Goal: Complete application form: Complete application form

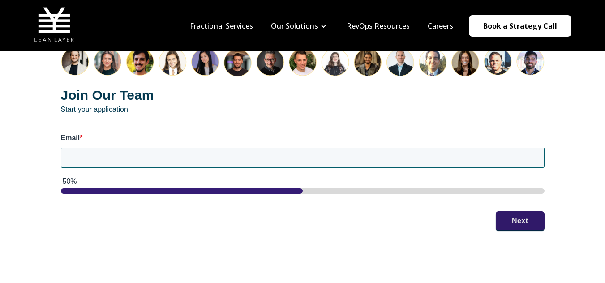
scroll to position [1137, 0]
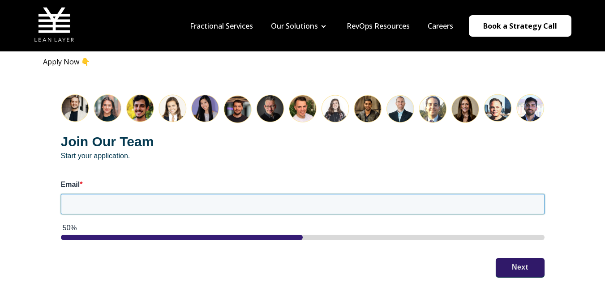
click at [460, 199] on input "Email *" at bounding box center [302, 204] width 483 height 20
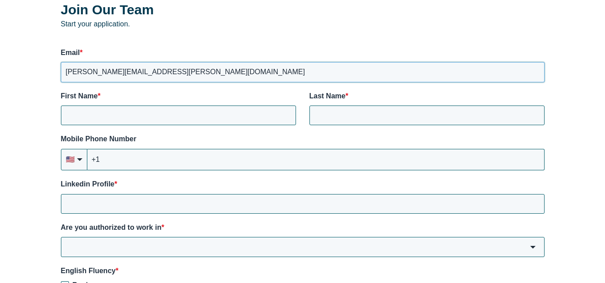
scroll to position [1273, 0]
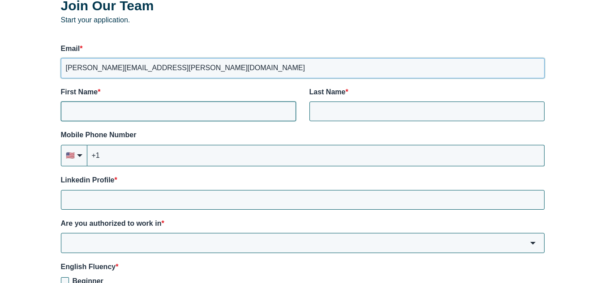
type input "[PERSON_NAME][EMAIL_ADDRESS][PERSON_NAME][DOMAIN_NAME]"
click at [228, 102] on input "First Name *" at bounding box center [178, 112] width 235 height 20
type input "[PERSON_NAME]"
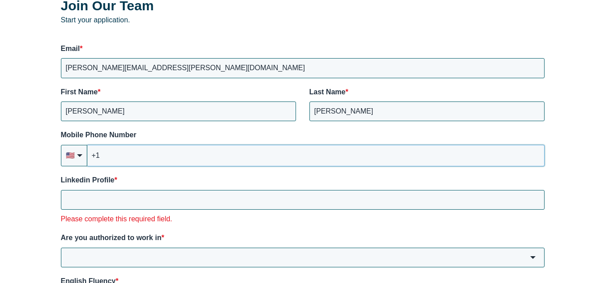
click at [186, 145] on input "+1" at bounding box center [315, 155] width 457 height 21
type input "[PHONE_NUMBER]"
click at [166, 190] on input "Linkedin Profile *" at bounding box center [302, 200] width 483 height 20
click at [175, 190] on input "Linkedin Profile *" at bounding box center [302, 200] width 483 height 20
paste input "[URL][DOMAIN_NAME][PERSON_NAME]"
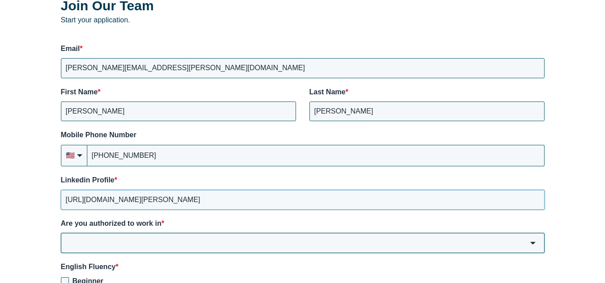
type input "[URL][DOMAIN_NAME][PERSON_NAME]"
click at [157, 233] on input "Are you authorized to work in *" at bounding box center [302, 243] width 483 height 20
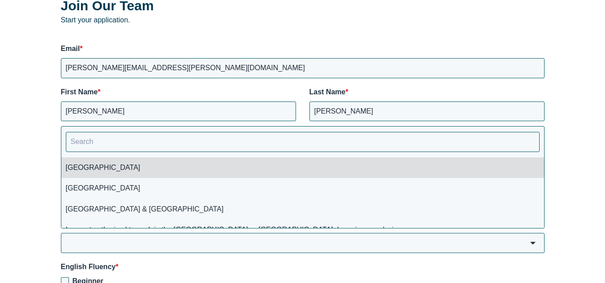
click at [124, 160] on li "[GEOGRAPHIC_DATA]" at bounding box center [302, 168] width 482 height 21
type input "[GEOGRAPHIC_DATA]"
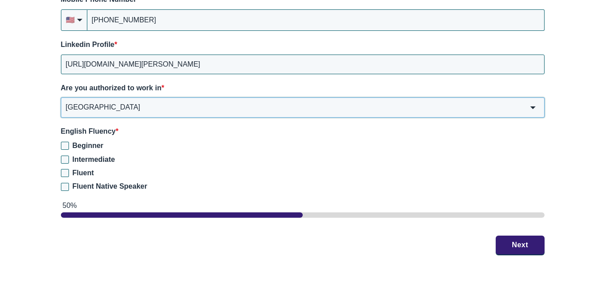
scroll to position [1417, 0]
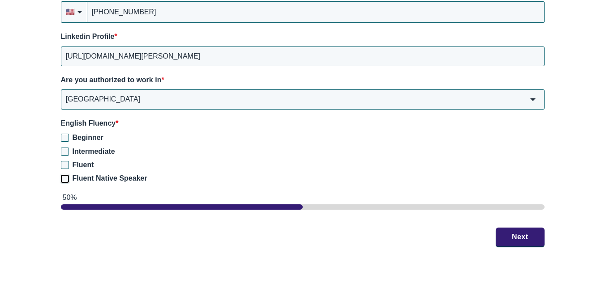
click at [65, 175] on input "Fluent Native Speaker" at bounding box center [65, 179] width 8 height 8
checkbox input "true"
click at [517, 227] on button "Next" at bounding box center [519, 236] width 49 height 19
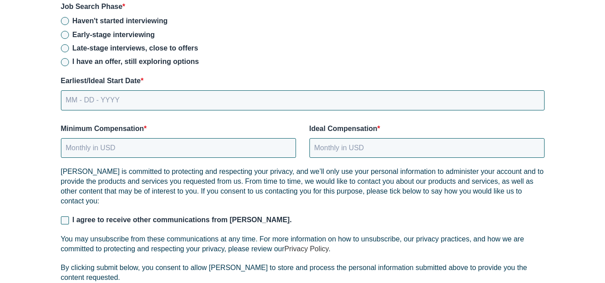
scroll to position [1306, 0]
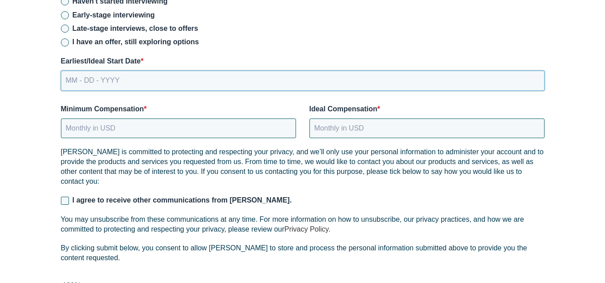
click at [254, 75] on input "MM - DD - YYYY" at bounding box center [302, 81] width 483 height 20
click at [71, 73] on input "MM - DD - YYYY" at bounding box center [302, 81] width 483 height 20
type input "[DATE]"
click at [86, 119] on input "Minimum Compensation *" at bounding box center [178, 129] width 235 height 20
type input "100000"
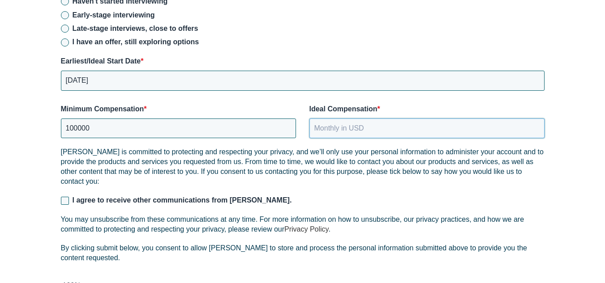
click at [326, 119] on input "Ideal Compensation *" at bounding box center [426, 129] width 235 height 20
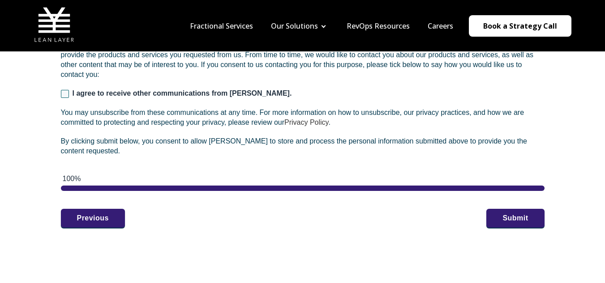
scroll to position [1385, 0]
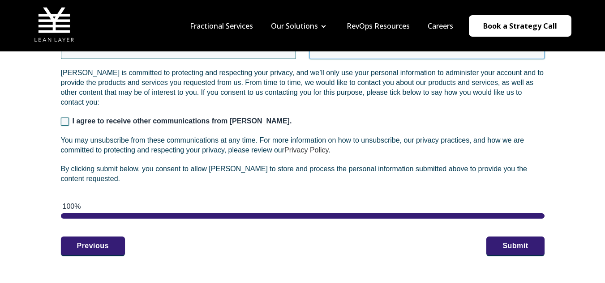
type input "150000"
click at [65, 118] on input "I agree to receive other communications from [PERSON_NAME]." at bounding box center [65, 122] width 8 height 8
checkbox input "true"
click at [527, 236] on button "Submit" at bounding box center [515, 245] width 58 height 19
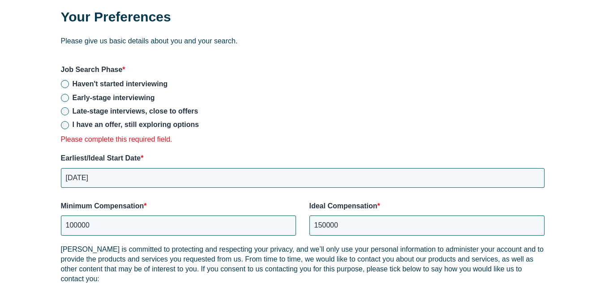
scroll to position [1207, 0]
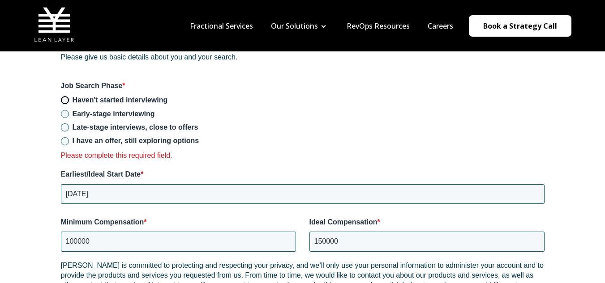
click at [67, 96] on input "Haven't started interviewing" at bounding box center [65, 100] width 8 height 8
radio input "true"
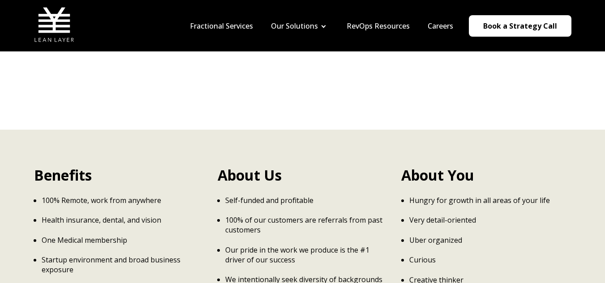
scroll to position [1505, 0]
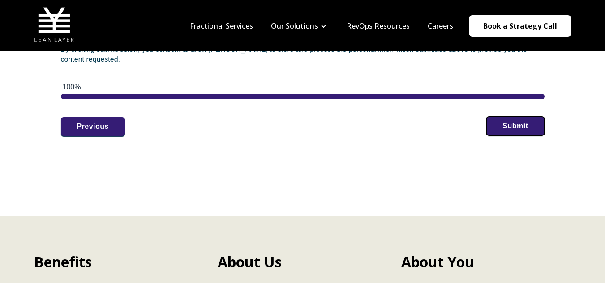
click at [519, 117] on button "Submit" at bounding box center [515, 126] width 58 height 19
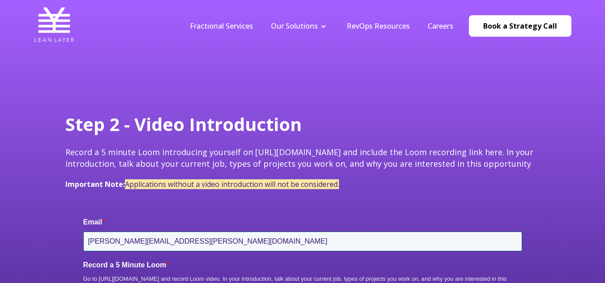
type input "[PERSON_NAME][EMAIL_ADDRESS][PERSON_NAME][DOMAIN_NAME]"
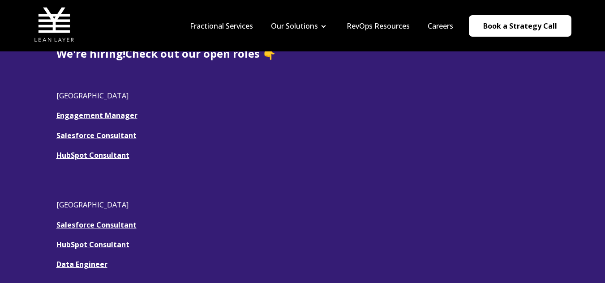
scroll to position [237, 0]
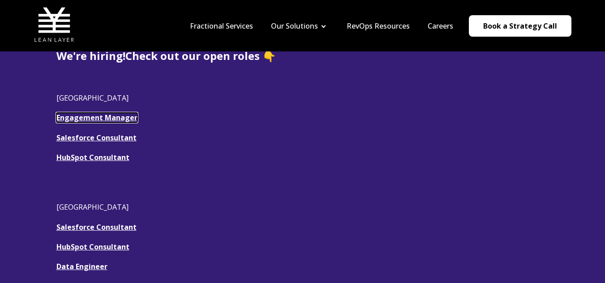
click at [125, 118] on link "Engagement Manager" at bounding box center [96, 118] width 81 height 10
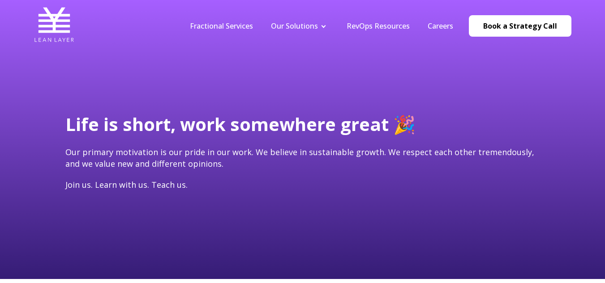
type input "[PERSON_NAME][EMAIL_ADDRESS][PERSON_NAME][DOMAIN_NAME]"
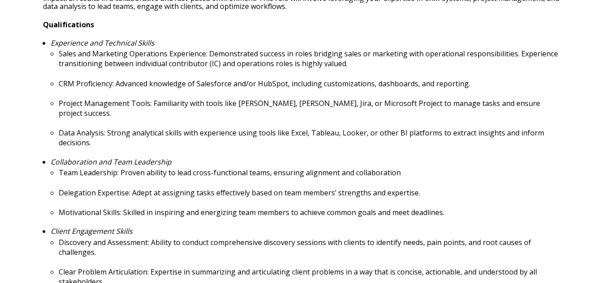
scroll to position [403, 0]
